Goal: Task Accomplishment & Management: Manage account settings

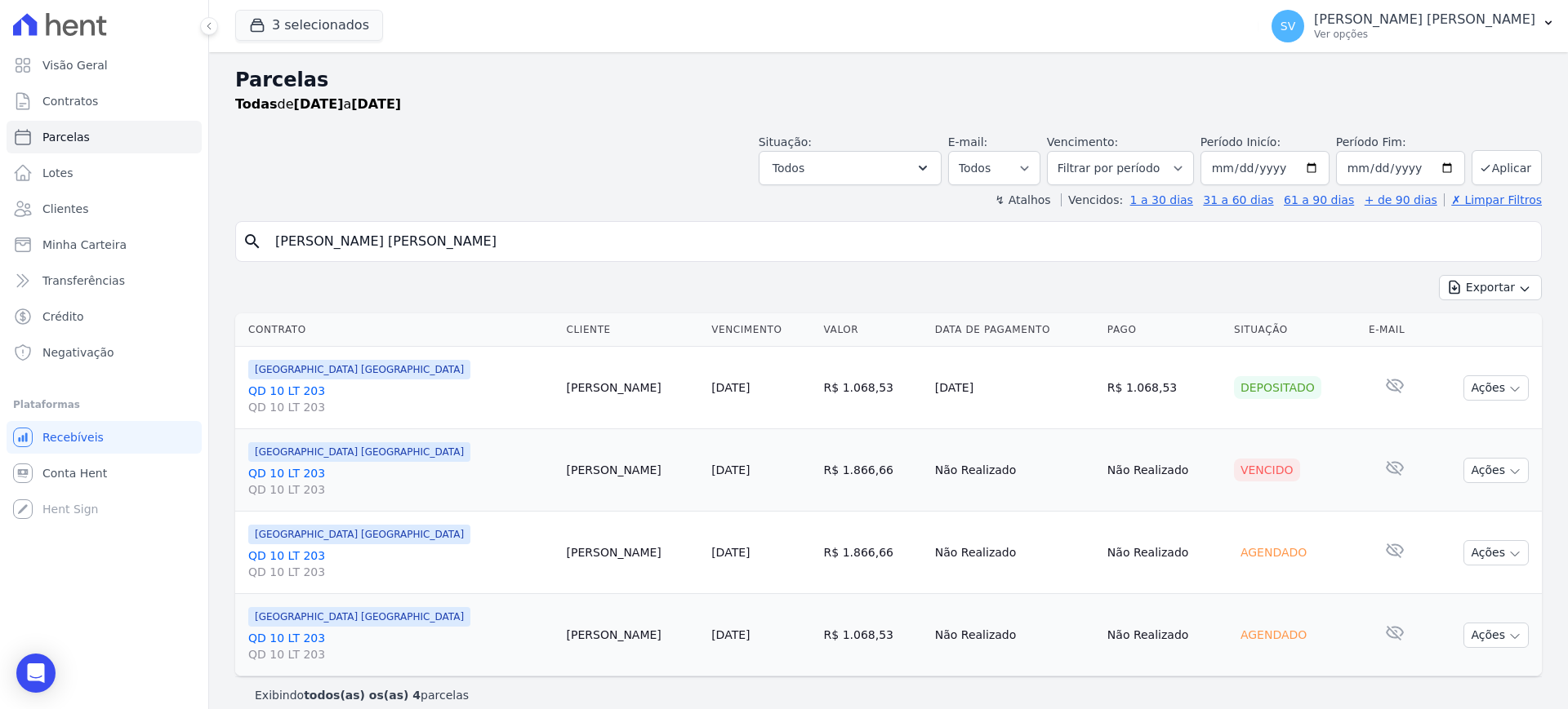
select select
click at [1490, 465] on button "Ações" at bounding box center [1495, 470] width 65 height 26
click at [1452, 506] on link "Ver boleto" at bounding box center [1488, 508] width 157 height 30
click at [62, 66] on span "Visão Geral" at bounding box center [74, 65] width 65 height 16
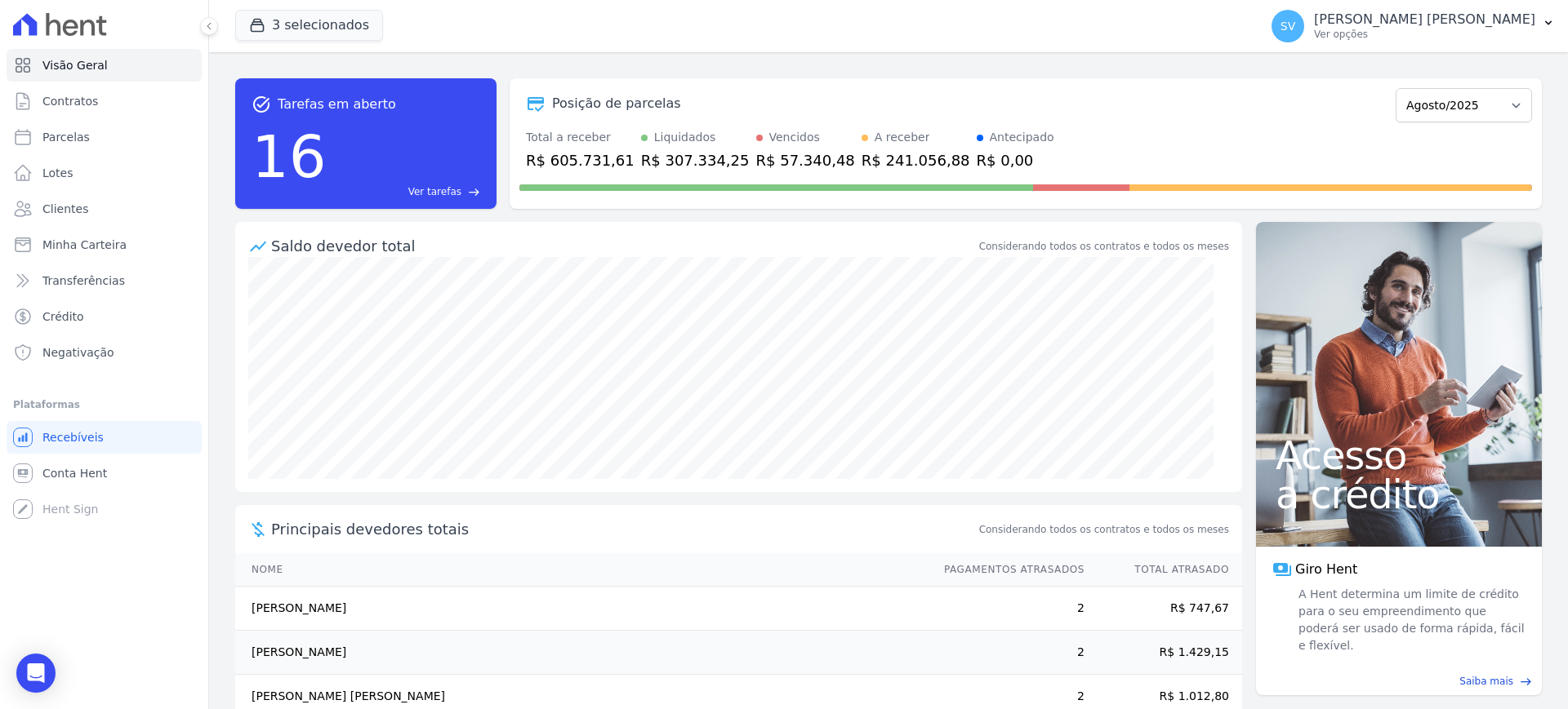
click at [1022, 136] on div "Total a receber R$ 605.731,61 Liquidados R$ 307.334,25 Vencidos R$ 57.340,48 A …" at bounding box center [1025, 150] width 1012 height 42
click at [1330, 24] on div "[PERSON_NAME] [PERSON_NAME] Ver opções" at bounding box center [1403, 27] width 264 height 33
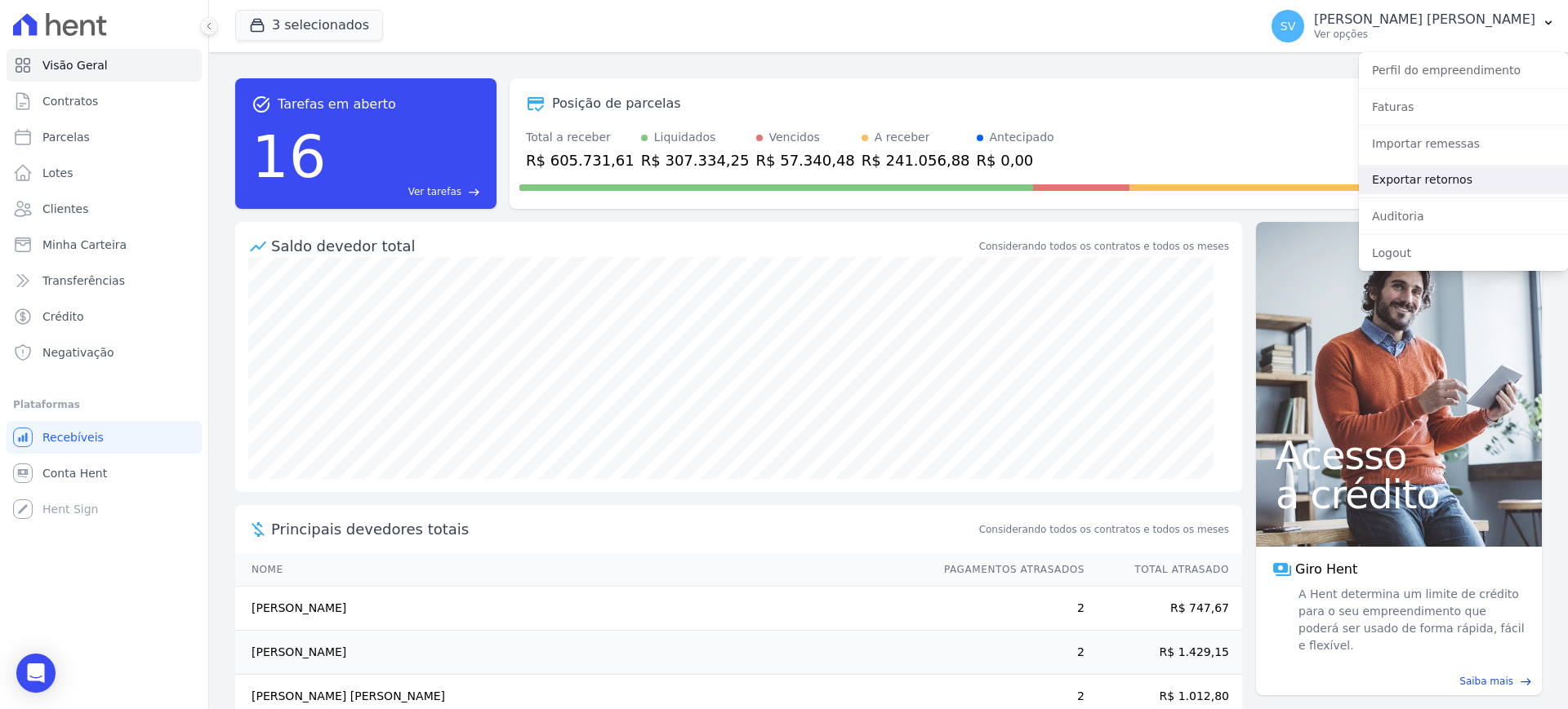
click at [1394, 183] on link "Exportar retornos" at bounding box center [1463, 179] width 209 height 29
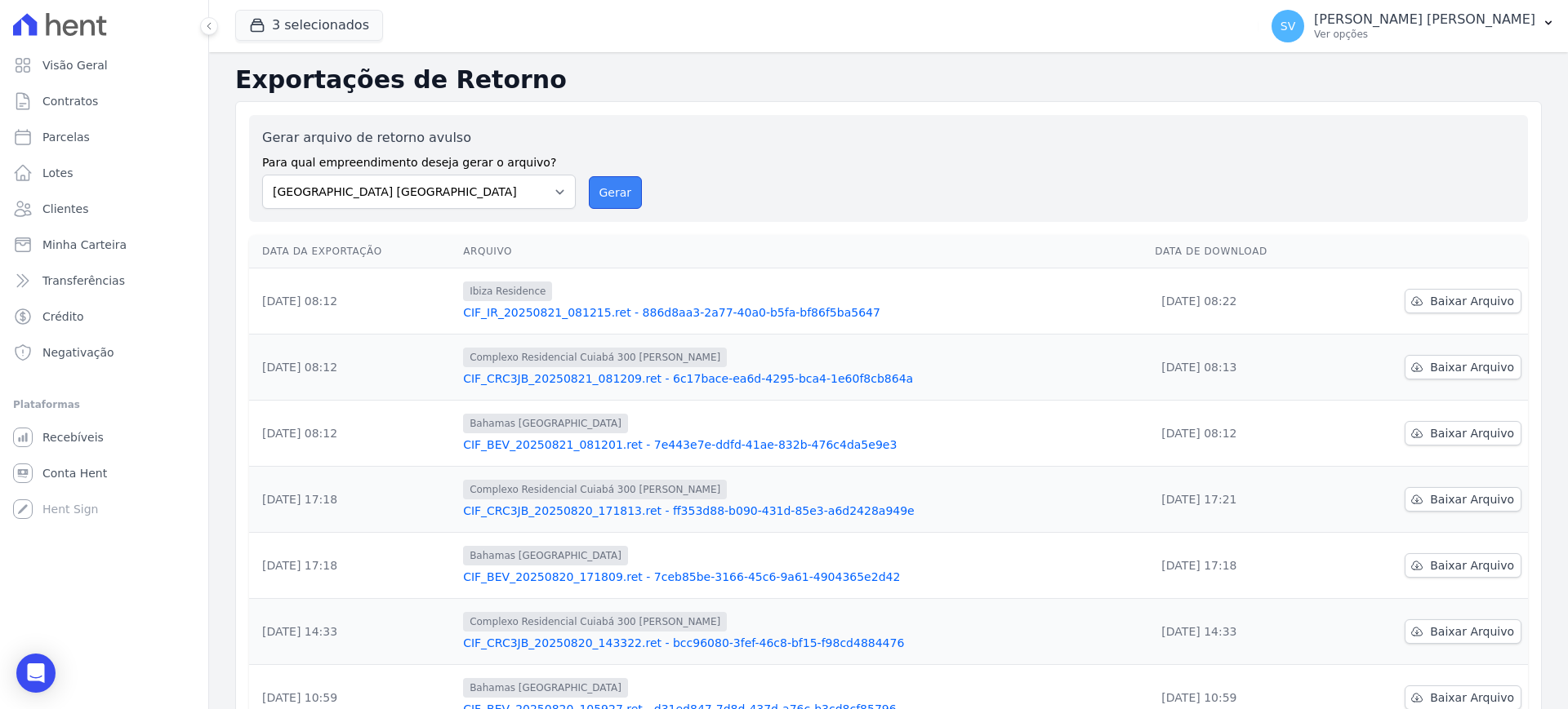
click at [597, 184] on button "Gerar" at bounding box center [615, 193] width 54 height 33
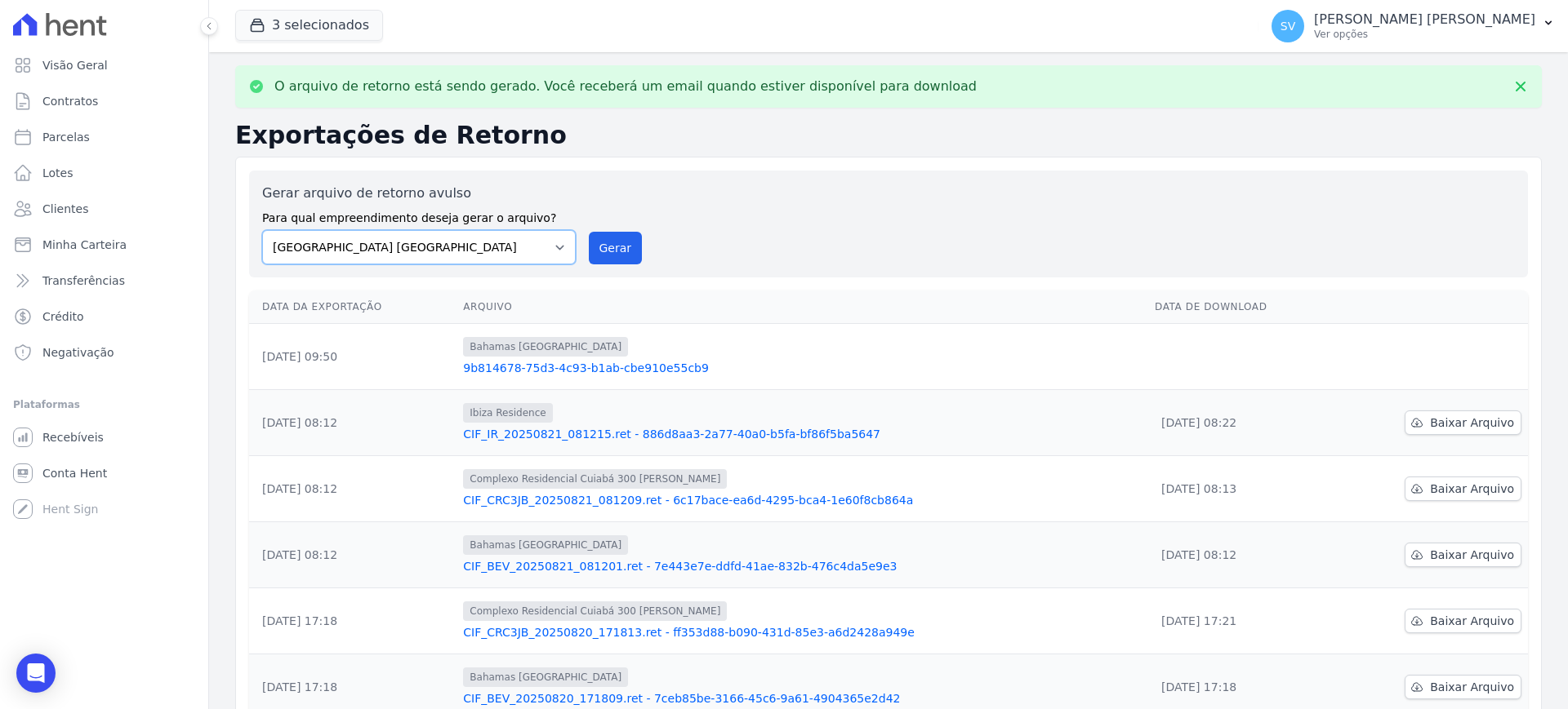
click at [557, 251] on select "[GEOGRAPHIC_DATA] COMPLEXO RESIDENCIAL [GEOGRAPHIC_DATA] 300 - [PERSON_NAME][GE…" at bounding box center [418, 247] width 314 height 34
select select "a999329b-d322-46c5-b2df-9163b092fb9b"
click at [262, 231] on select "[GEOGRAPHIC_DATA] COMPLEXO RESIDENCIAL [GEOGRAPHIC_DATA] 300 - [PERSON_NAME][GE…" at bounding box center [418, 247] width 314 height 34
click at [616, 254] on button "Gerar" at bounding box center [615, 248] width 54 height 33
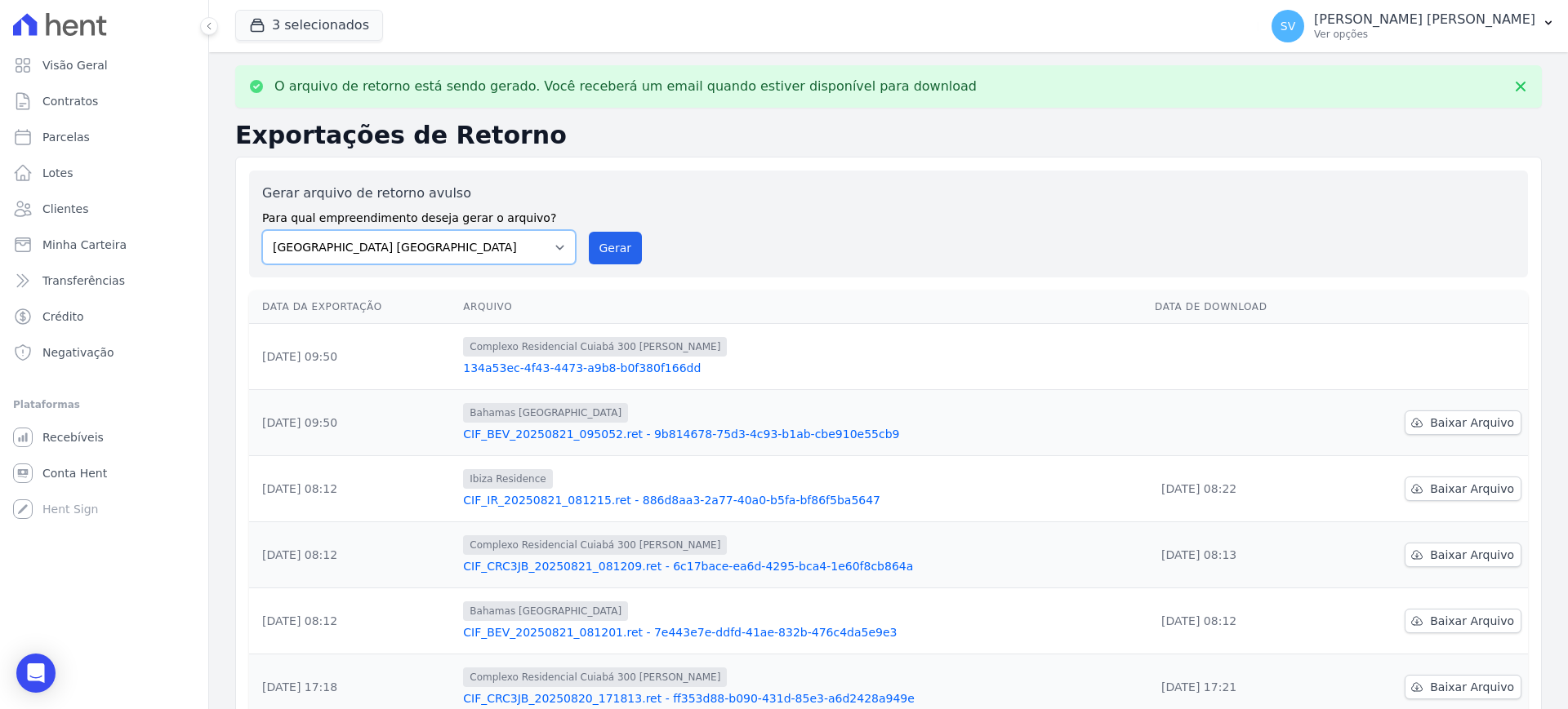
click at [552, 257] on select "[GEOGRAPHIC_DATA] COMPLEXO RESIDENCIAL [GEOGRAPHIC_DATA] 300 - [PERSON_NAME][GE…" at bounding box center [418, 247] width 314 height 34
select select "73a372cd-5640-41c8-aaea-11bd74619c10"
click at [262, 231] on select "[GEOGRAPHIC_DATA] COMPLEXO RESIDENCIAL [GEOGRAPHIC_DATA] 300 - [PERSON_NAME][GE…" at bounding box center [418, 247] width 314 height 34
click at [616, 240] on button "Gerar" at bounding box center [615, 248] width 54 height 33
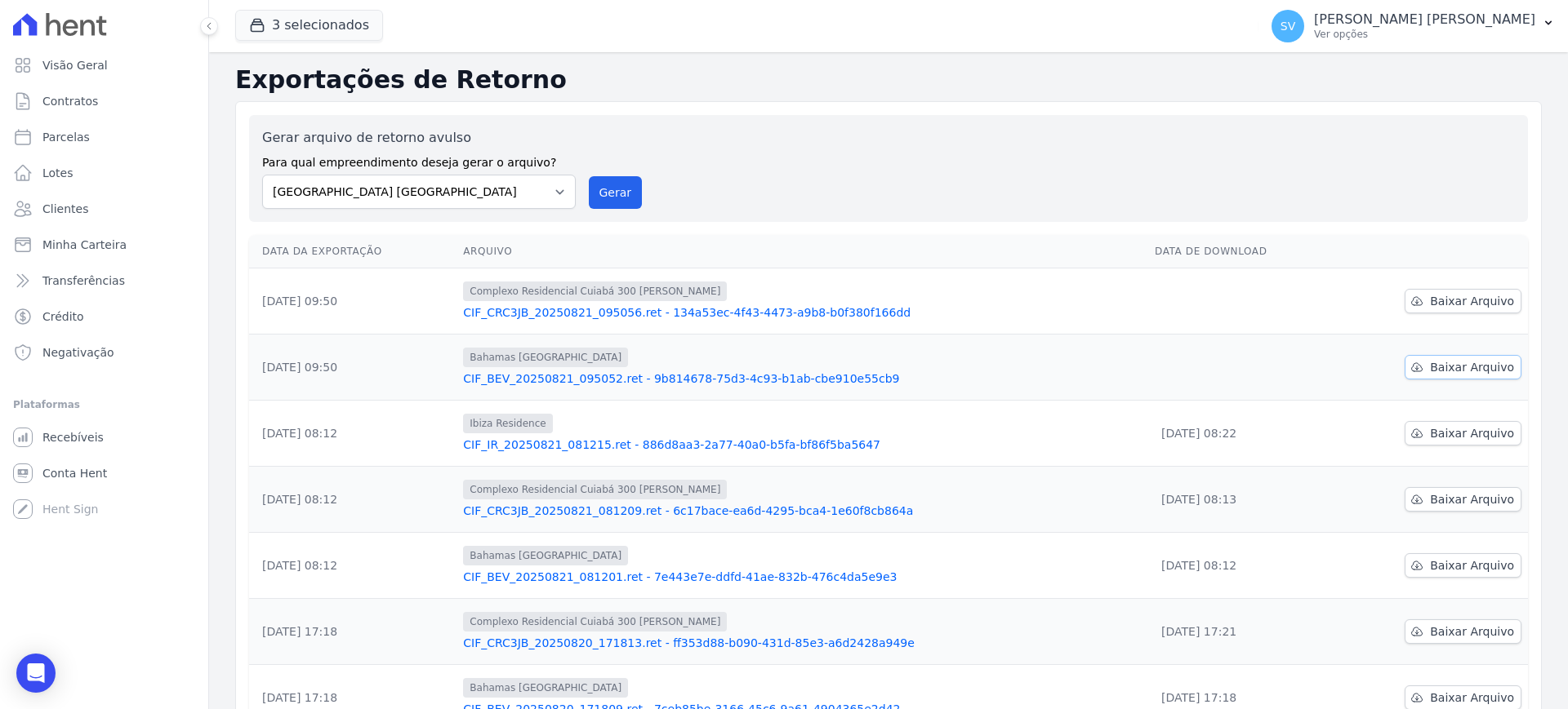
click at [1443, 372] on span "Baixar Arquivo" at bounding box center [1472, 367] width 84 height 16
click at [1457, 302] on span "Baixar Arquivo" at bounding box center [1472, 301] width 84 height 16
click at [58, 57] on span "Visão Geral" at bounding box center [74, 65] width 65 height 16
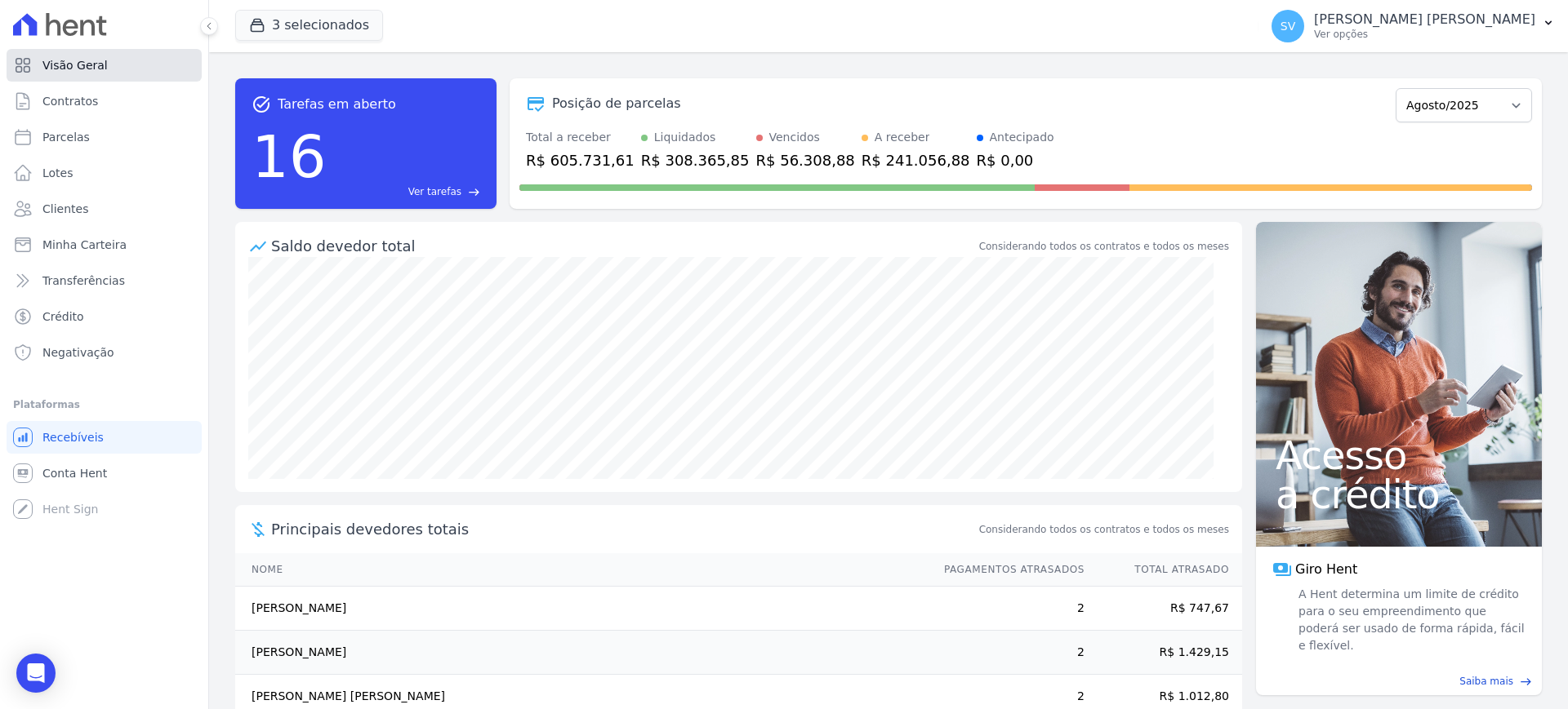
click at [79, 65] on span "Visão Geral" at bounding box center [74, 65] width 65 height 16
click at [76, 97] on span "Contratos" at bounding box center [70, 102] width 56 height 16
click at [70, 126] on link "Parcelas" at bounding box center [103, 137] width 195 height 33
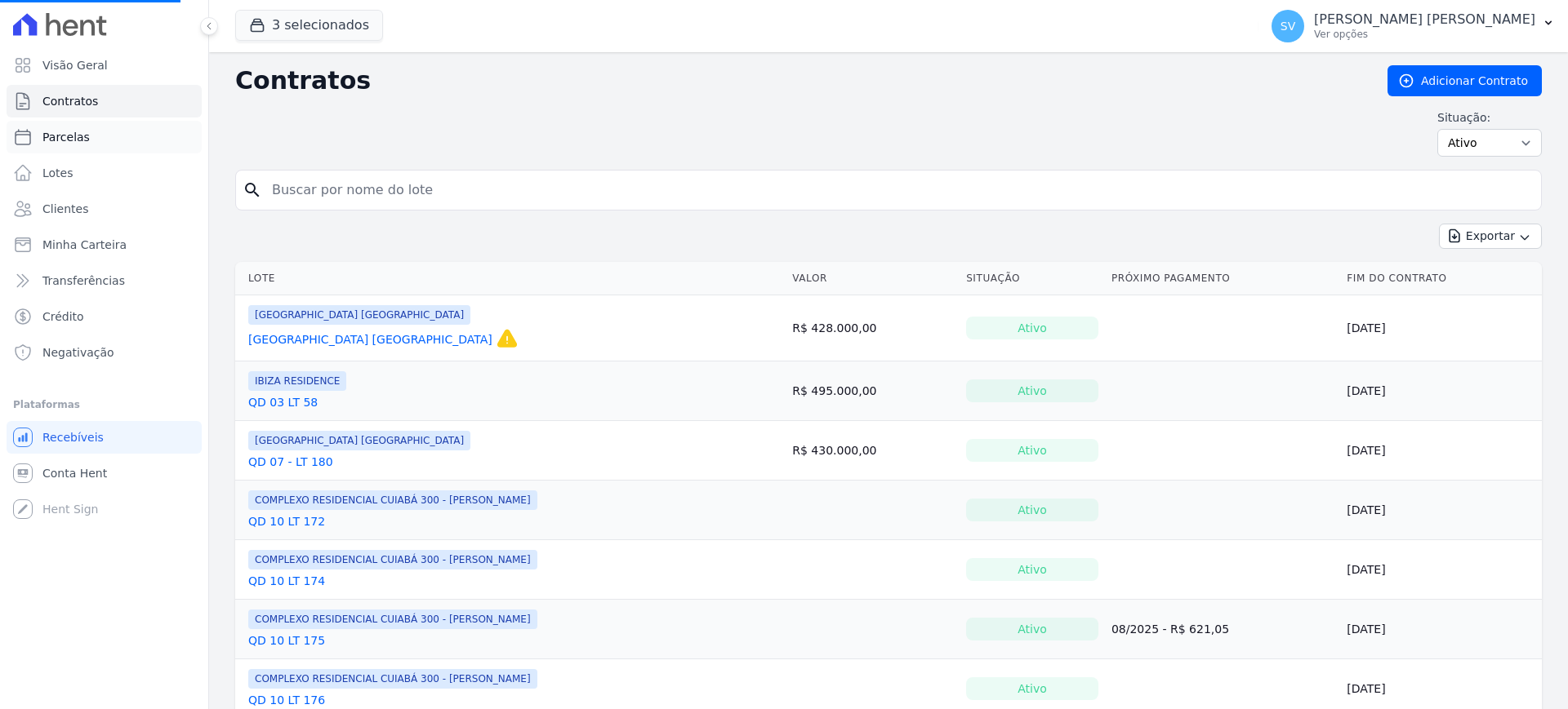
select select
